Goal: Information Seeking & Learning: Learn about a topic

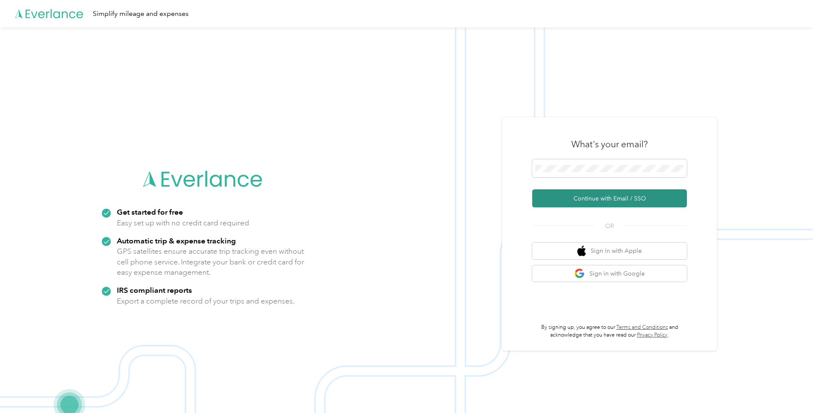
click at [607, 200] on button "Continue with Email / SSO" at bounding box center [609, 198] width 155 height 18
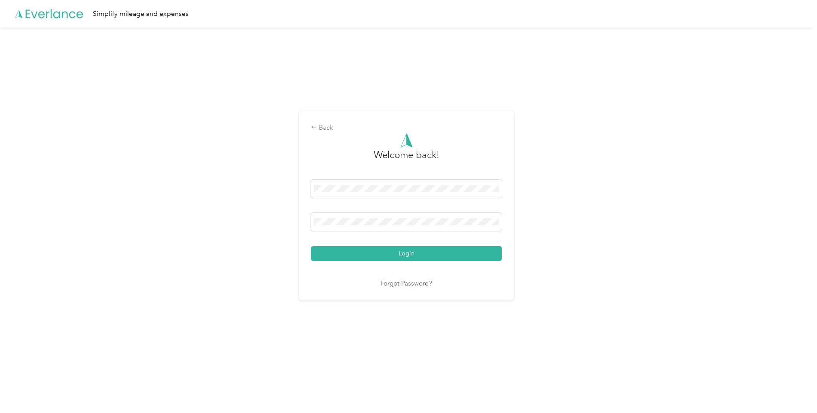
click at [385, 259] on button "Login" at bounding box center [406, 253] width 191 height 15
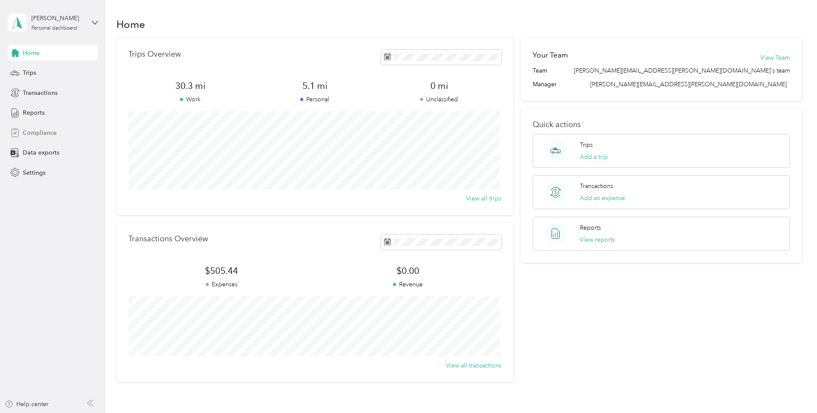
click at [48, 132] on span "Compliance" at bounding box center [40, 132] width 34 height 9
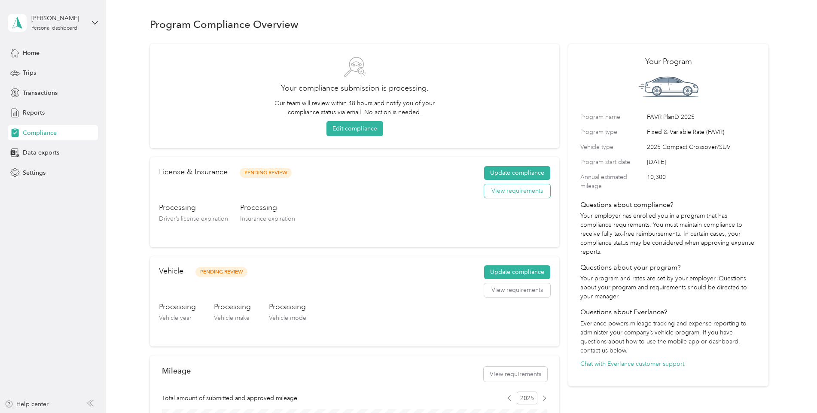
click at [508, 191] on button "View requirements" at bounding box center [517, 191] width 66 height 14
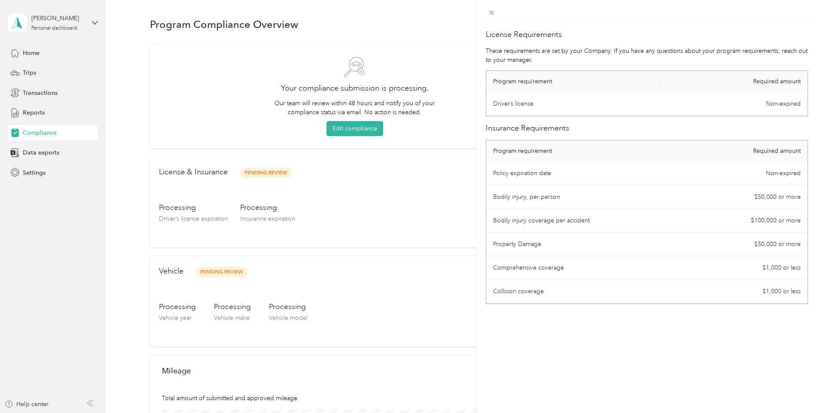
click at [533, 153] on th "Program requirement" at bounding box center [588, 150] width 204 height 21
click at [752, 152] on th "Required amount" at bounding box center [749, 150] width 118 height 21
click at [93, 23] on div "License Requirements These requirements are set by your Company. If you have an…" at bounding box center [408, 206] width 817 height 413
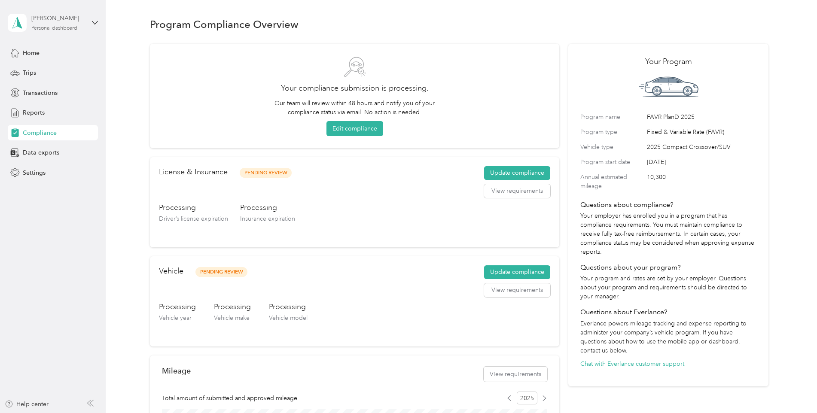
click at [62, 26] on div "Personal dashboard" at bounding box center [54, 28] width 46 height 5
click at [33, 70] on div "Log out" at bounding box center [31, 66] width 33 height 9
